Goal: Communication & Community: Answer question/provide support

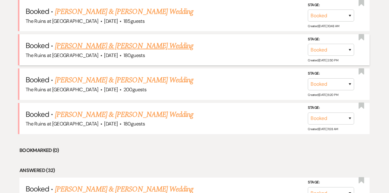
scroll to position [272, 0]
click at [89, 45] on link "[PERSON_NAME] & [PERSON_NAME] Wedding" at bounding box center [124, 45] width 138 height 11
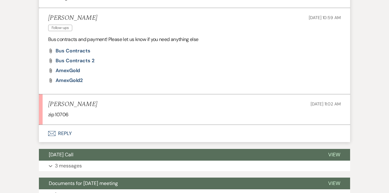
scroll to position [545, 0]
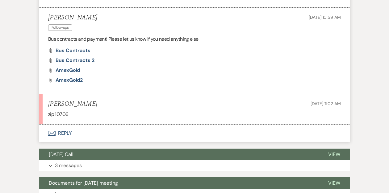
click at [64, 125] on button "Envelope Reply" at bounding box center [194, 133] width 311 height 17
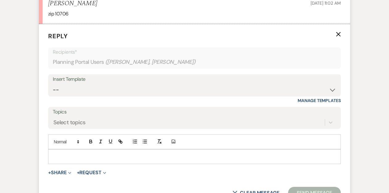
scroll to position [657, 0]
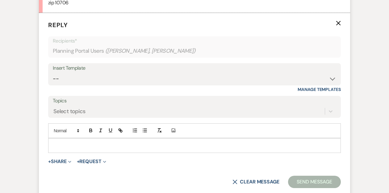
click at [67, 142] on p at bounding box center [194, 145] width 283 height 7
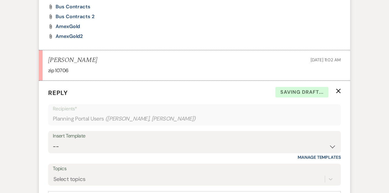
scroll to position [559, 0]
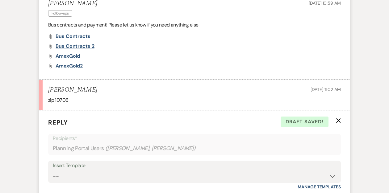
click at [85, 43] on span "Bus Contracts 2" at bounding box center [75, 46] width 39 height 6
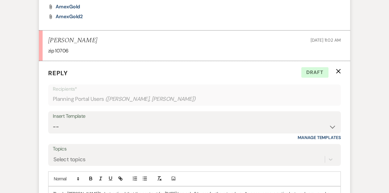
scroll to position [685, 0]
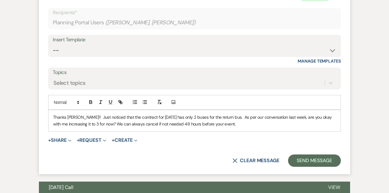
click at [142, 116] on p "Thanks [PERSON_NAME]!! Just noticed that the contract for [DATE] has only 2 bus…" at bounding box center [194, 121] width 283 height 14
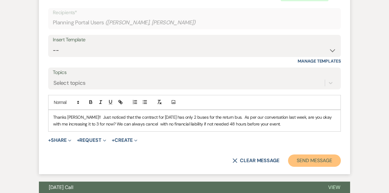
click at [297, 155] on button "Send Message" at bounding box center [314, 161] width 53 height 12
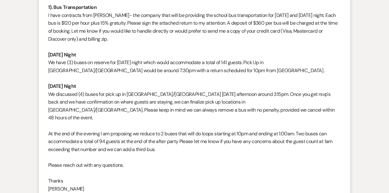
scroll to position [0, 0]
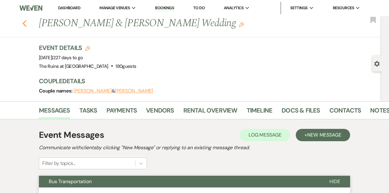
click at [25, 24] on icon "Previous" at bounding box center [24, 23] width 5 height 7
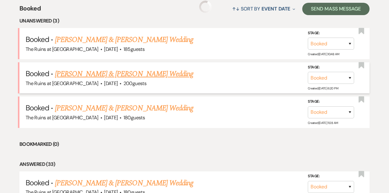
scroll to position [214, 0]
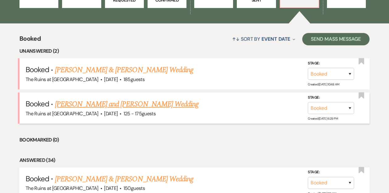
click at [83, 105] on link "[PERSON_NAME] and [PERSON_NAME] Wedding" at bounding box center [127, 104] width 144 height 11
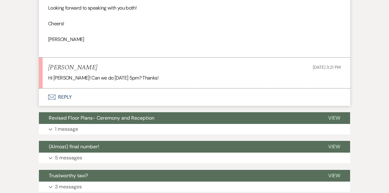
scroll to position [309, 0]
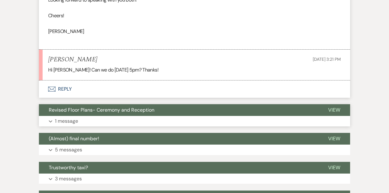
click at [84, 110] on span "Revised Floor Plans- Ceremony and Reception" at bounding box center [102, 110] width 106 height 6
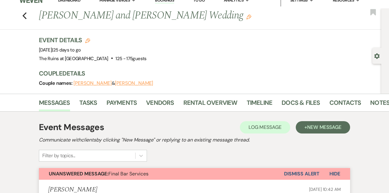
scroll to position [0, 0]
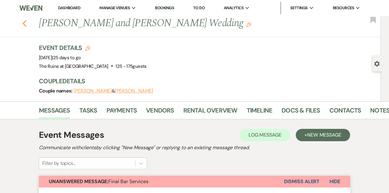
click at [23, 23] on use "button" at bounding box center [25, 23] width 4 height 7
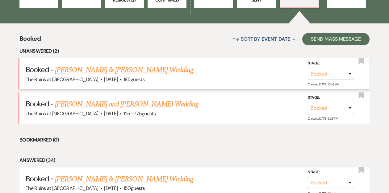
click at [96, 71] on link "[PERSON_NAME] & [PERSON_NAME] Wedding" at bounding box center [124, 70] width 138 height 11
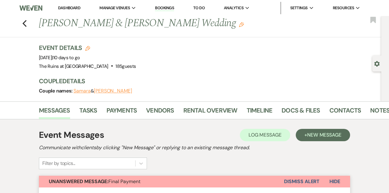
click at [61, 9] on link "Dashboard" at bounding box center [69, 7] width 22 height 5
